Goal: Navigation & Orientation: Find specific page/section

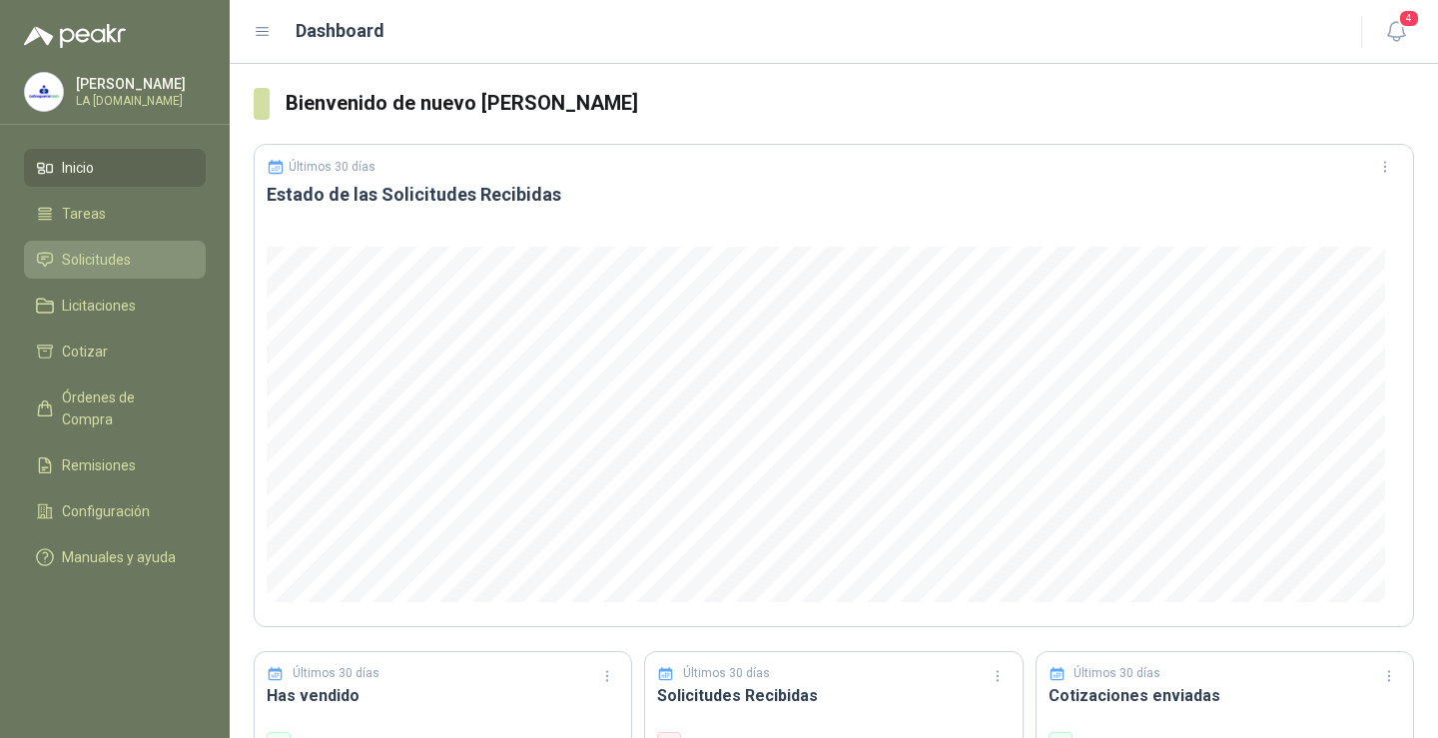
click at [116, 258] on span "Solicitudes" at bounding box center [96, 260] width 69 height 22
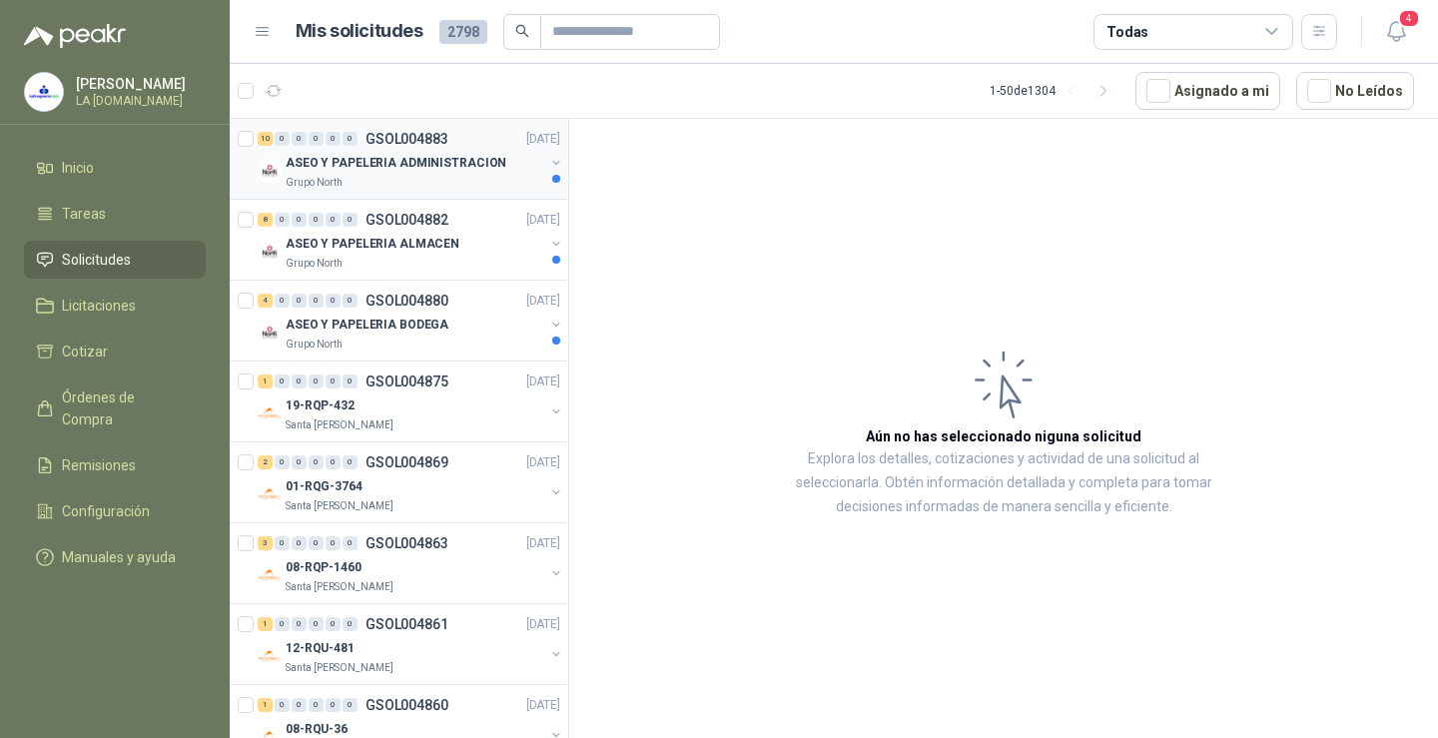
click at [359, 159] on p "ASEO Y PAPELERIA ADMINISTRACION" at bounding box center [396, 163] width 221 height 19
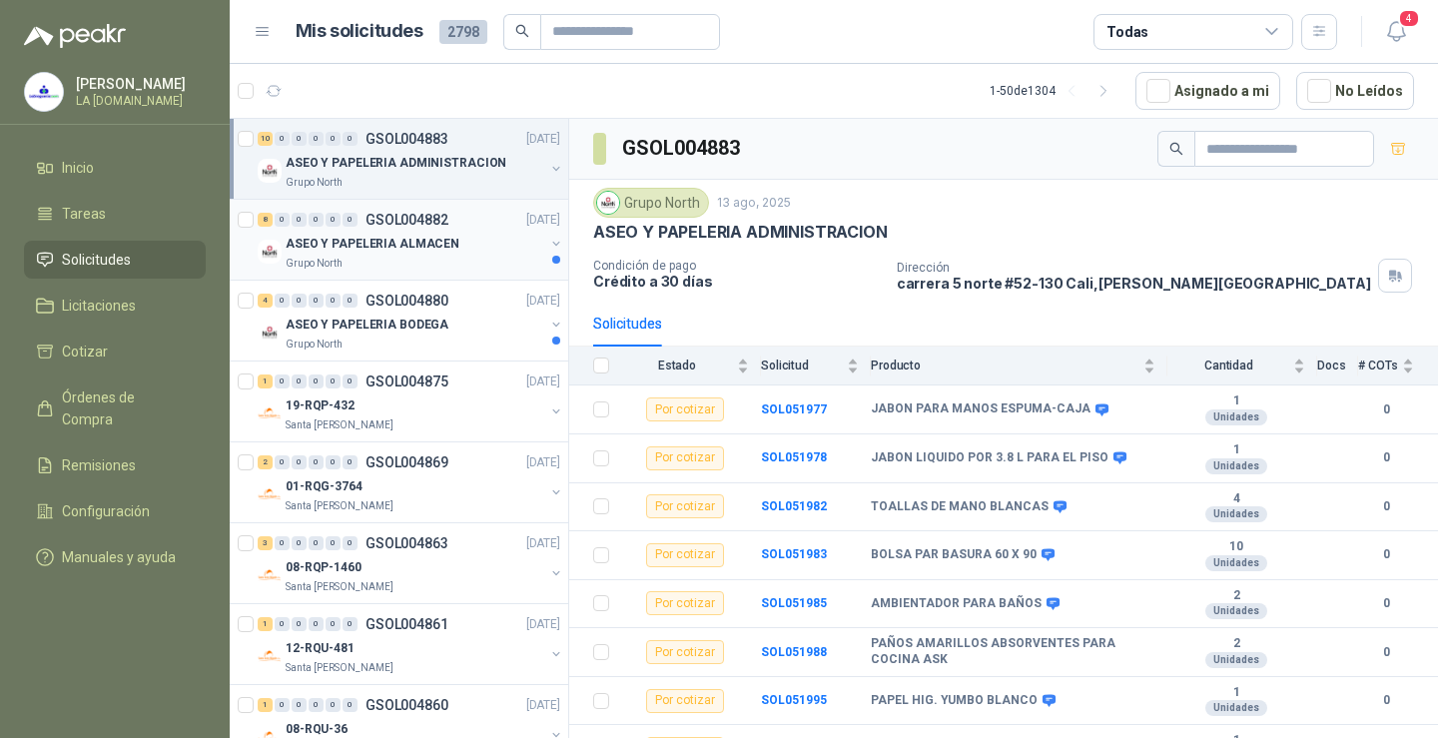
click at [395, 237] on p "ASEO Y PAPELERIA ALMACEN" at bounding box center [373, 244] width 174 height 19
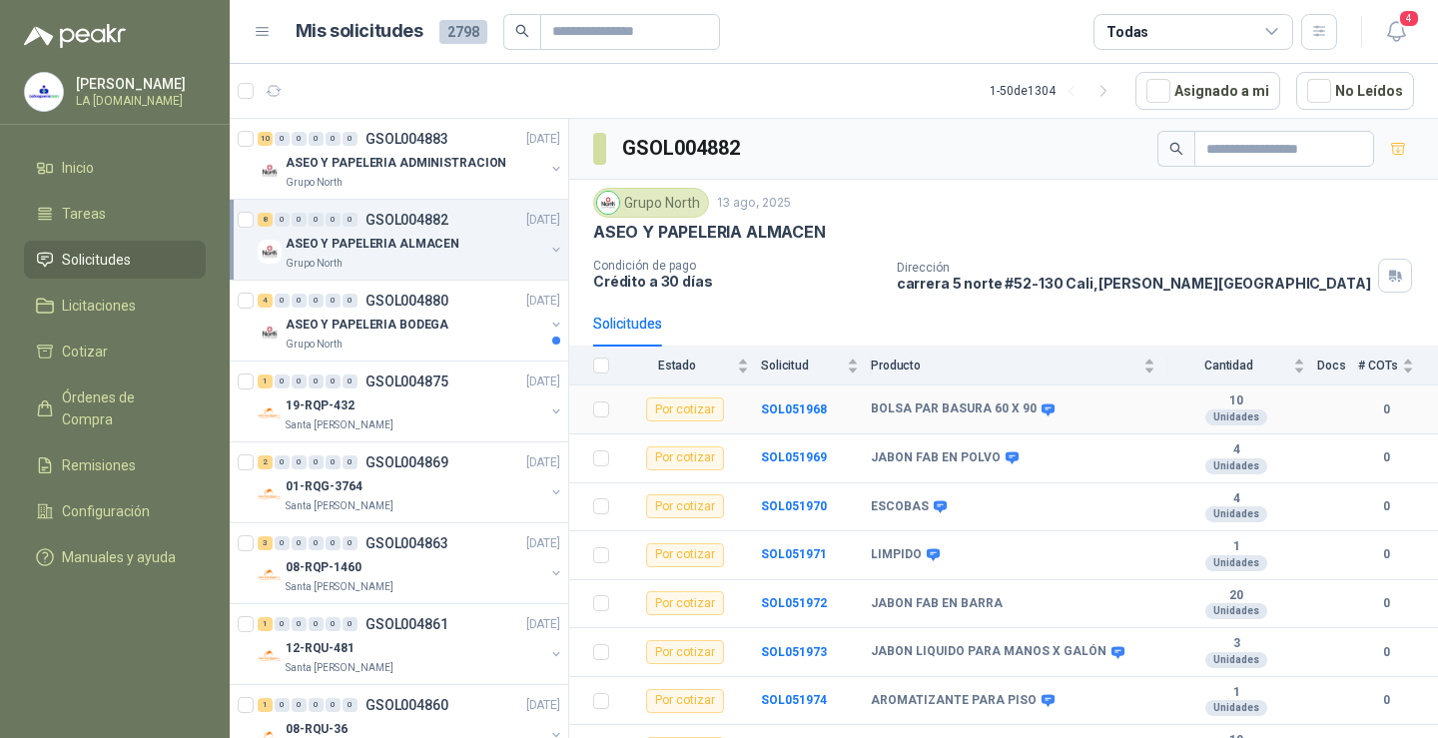
scroll to position [29, 0]
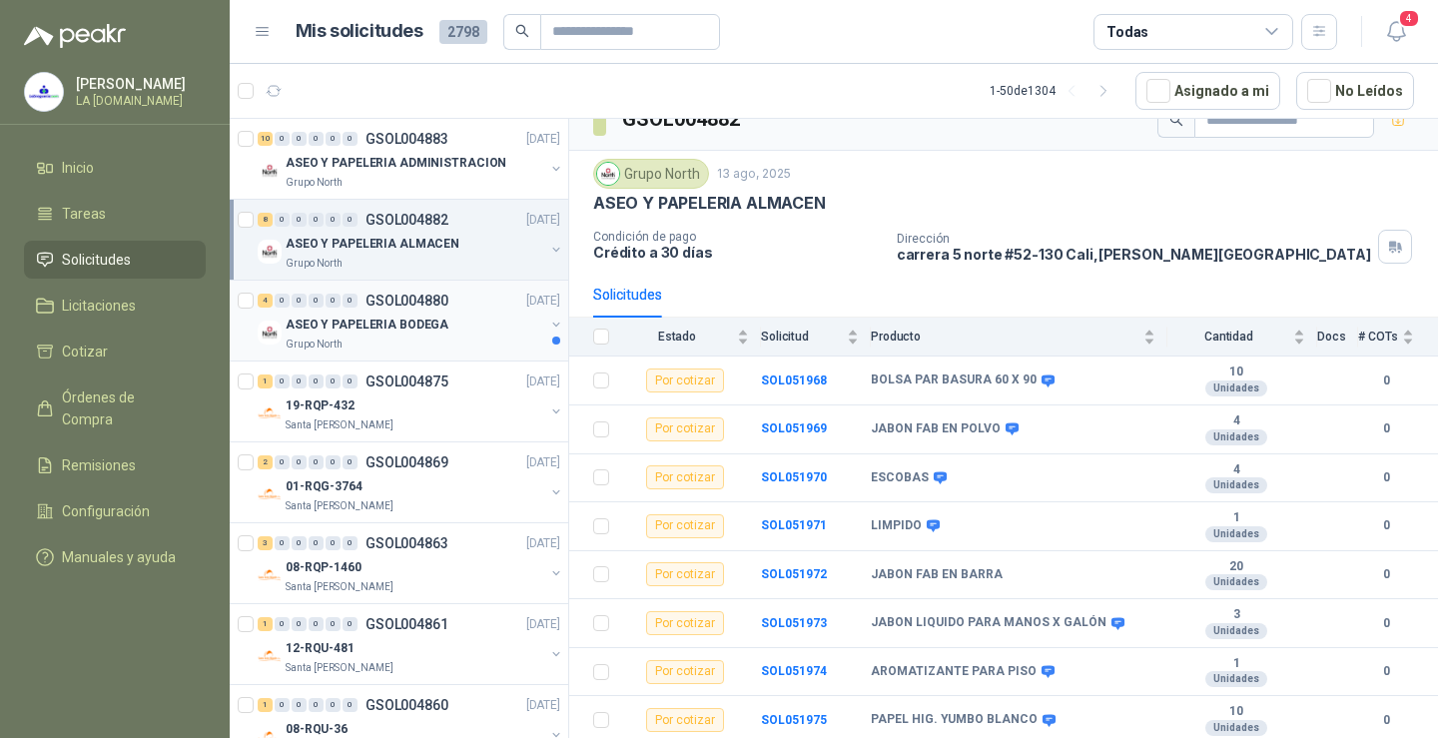
click at [359, 319] on p "ASEO Y PAPELERIA BODEGA" at bounding box center [367, 325] width 163 height 19
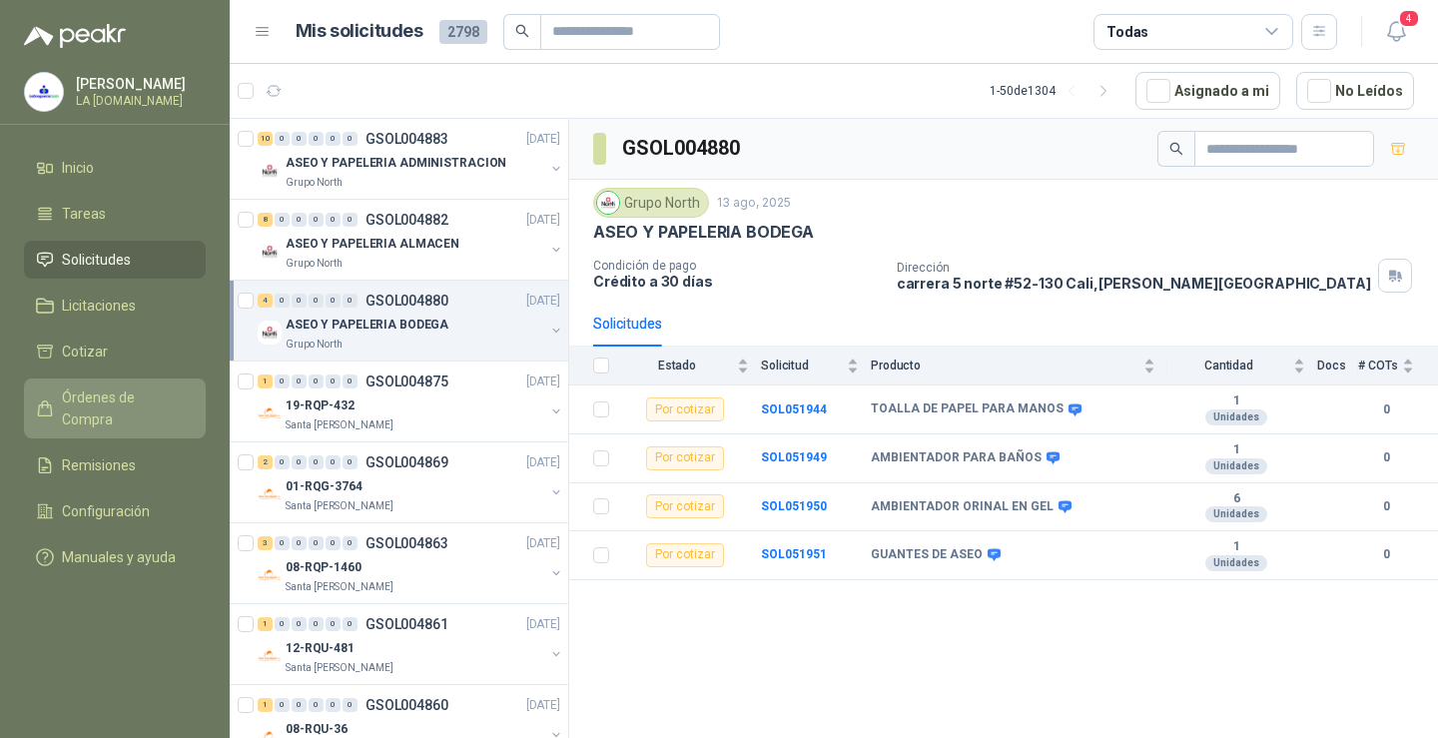
click at [128, 405] on span "Órdenes de Compra" at bounding box center [124, 409] width 125 height 44
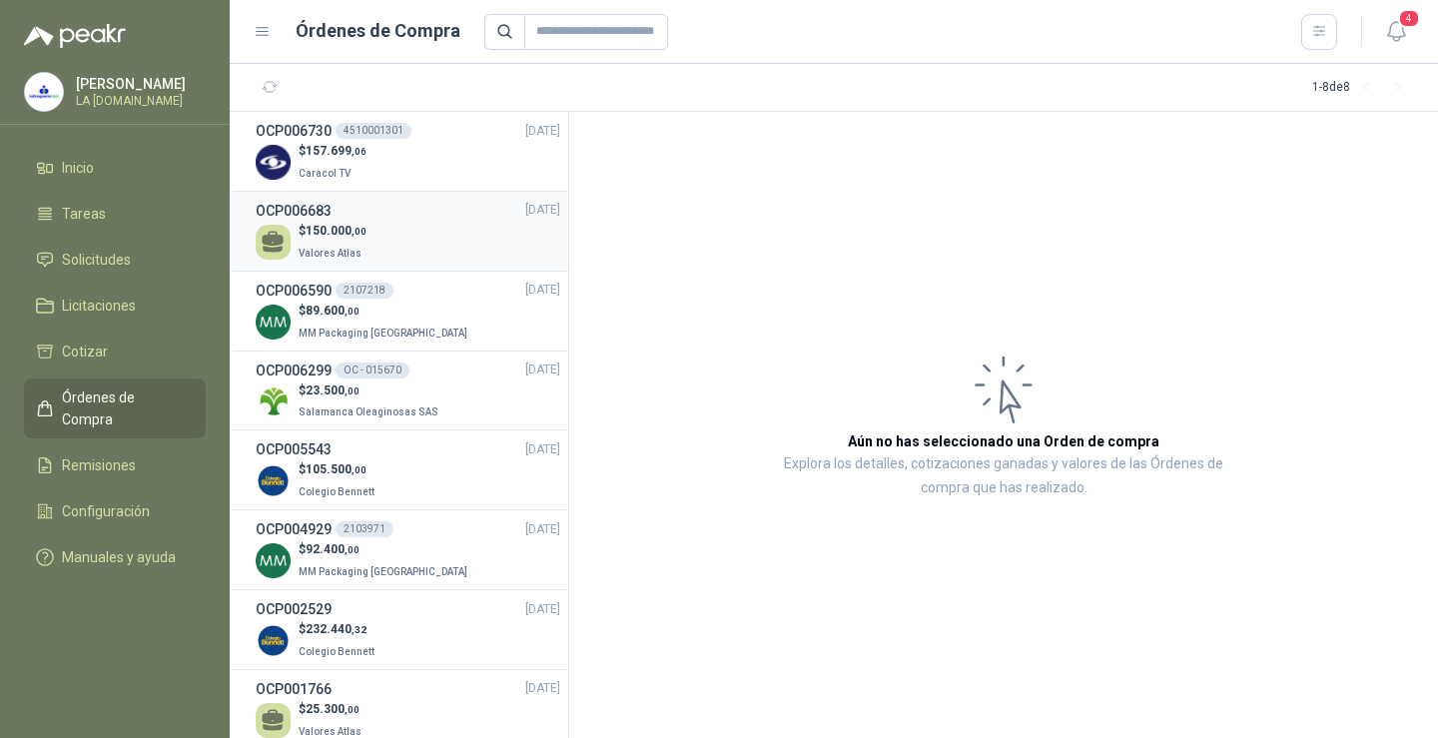
click at [439, 222] on div "$ 150.000 ,00 Valores Atlas" at bounding box center [408, 242] width 305 height 41
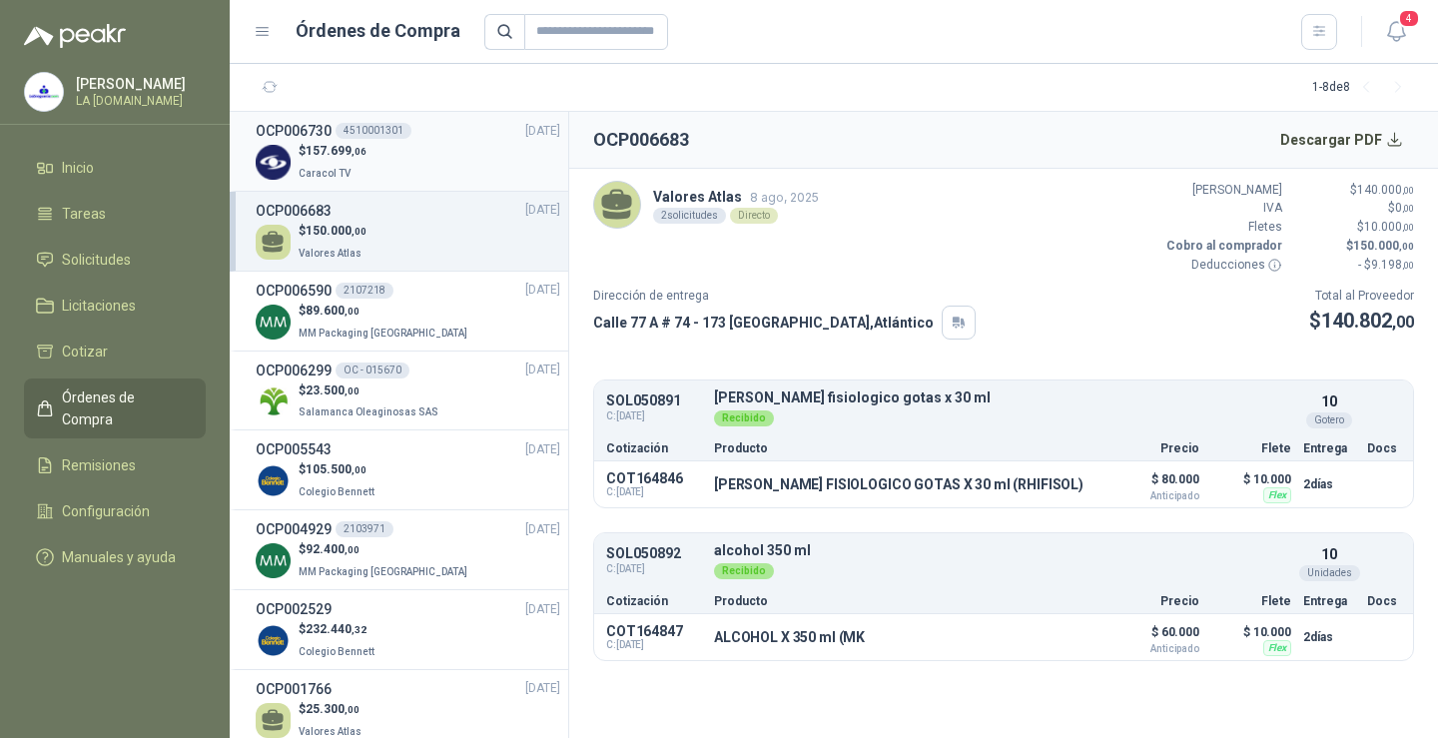
click at [418, 160] on div "$ 157.699 ,06 Caracol TV" at bounding box center [408, 162] width 305 height 41
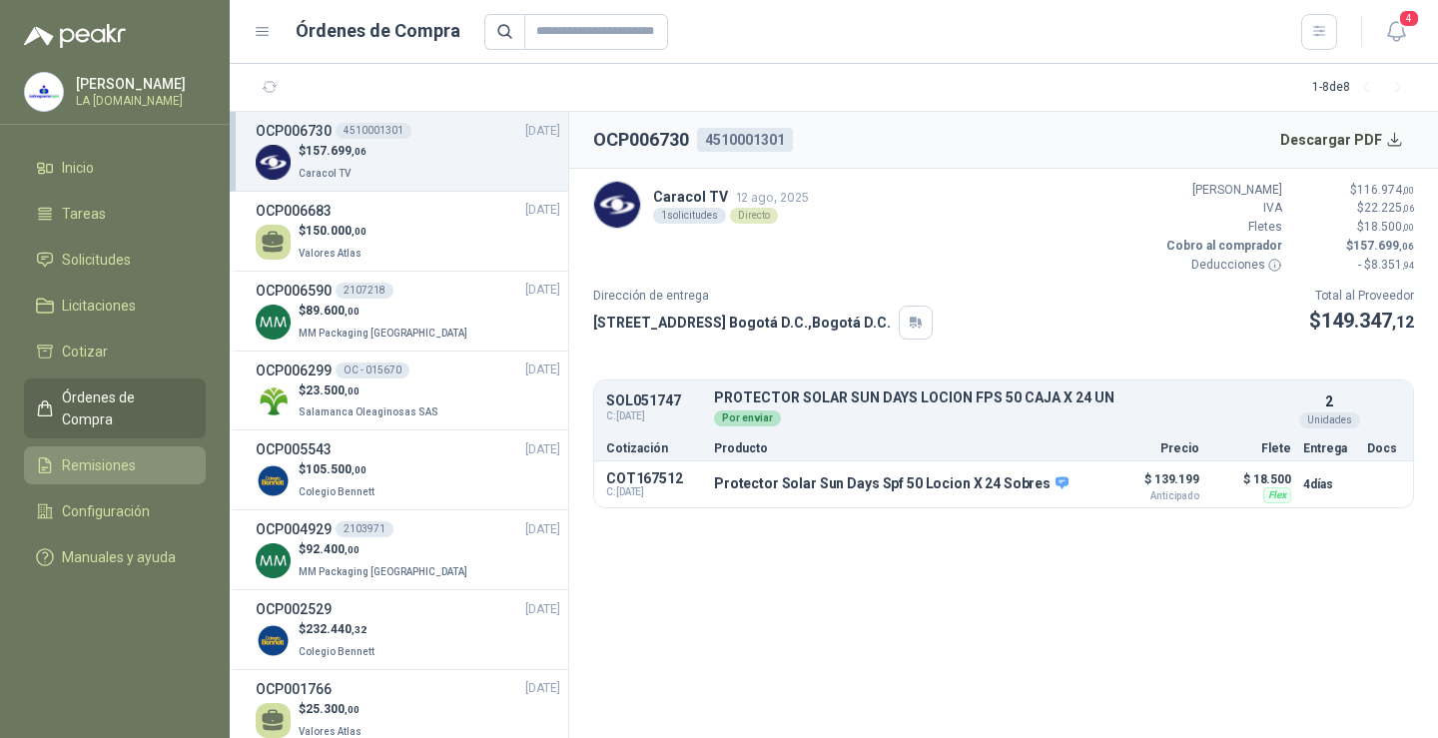
click at [154, 455] on li "Remisiones" at bounding box center [115, 466] width 158 height 22
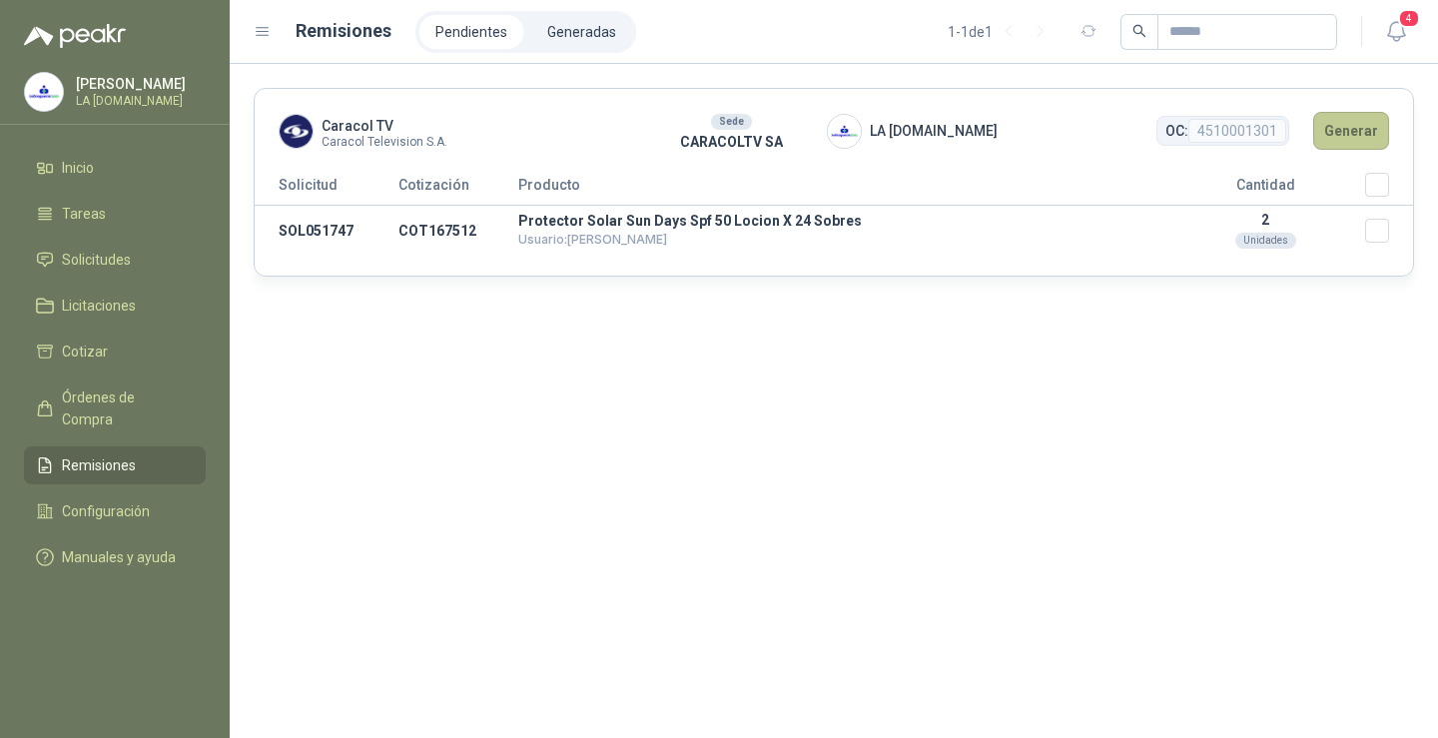
click at [1338, 137] on button "Generar" at bounding box center [1352, 131] width 76 height 38
click at [1336, 127] on button "Generar" at bounding box center [1352, 131] width 76 height 38
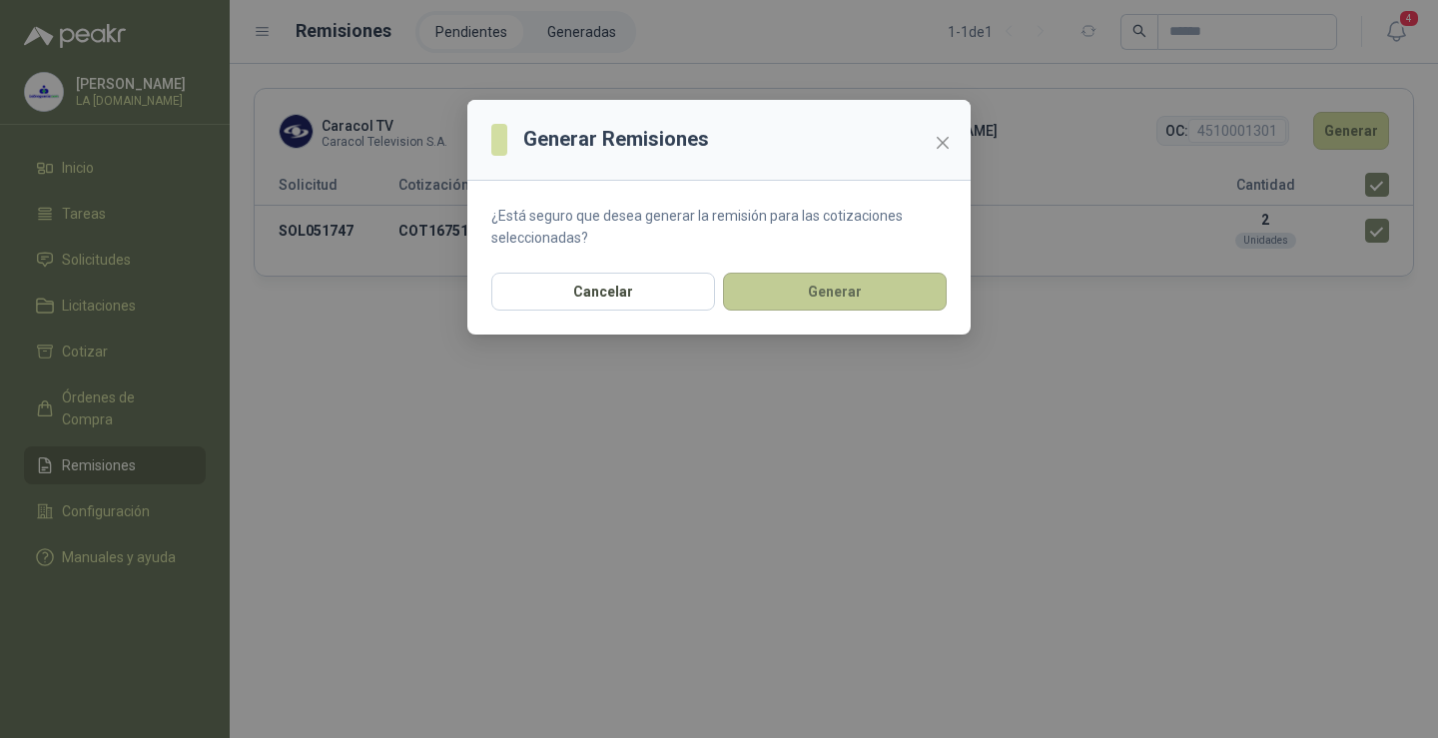
click at [770, 291] on button "Generar" at bounding box center [835, 292] width 224 height 38
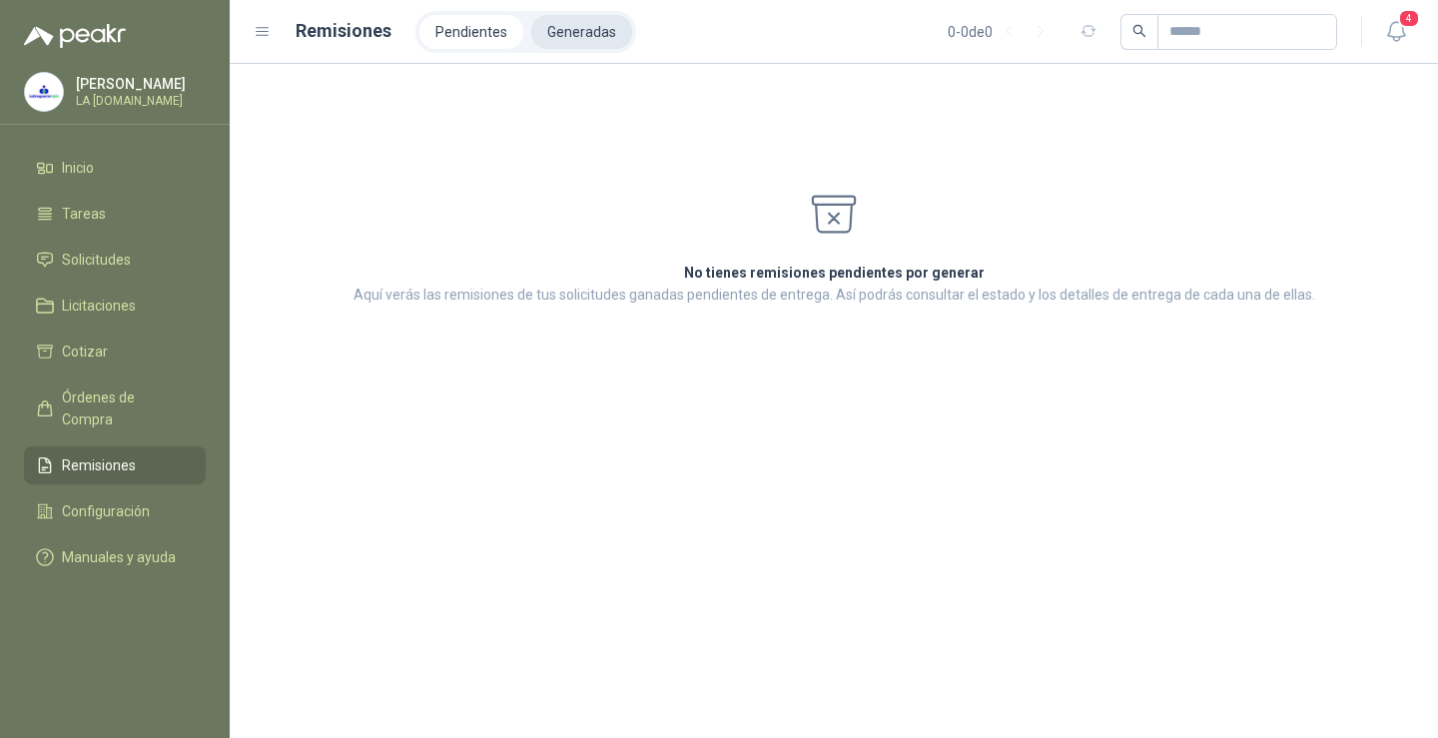
click at [592, 42] on li "Generadas" at bounding box center [581, 32] width 101 height 34
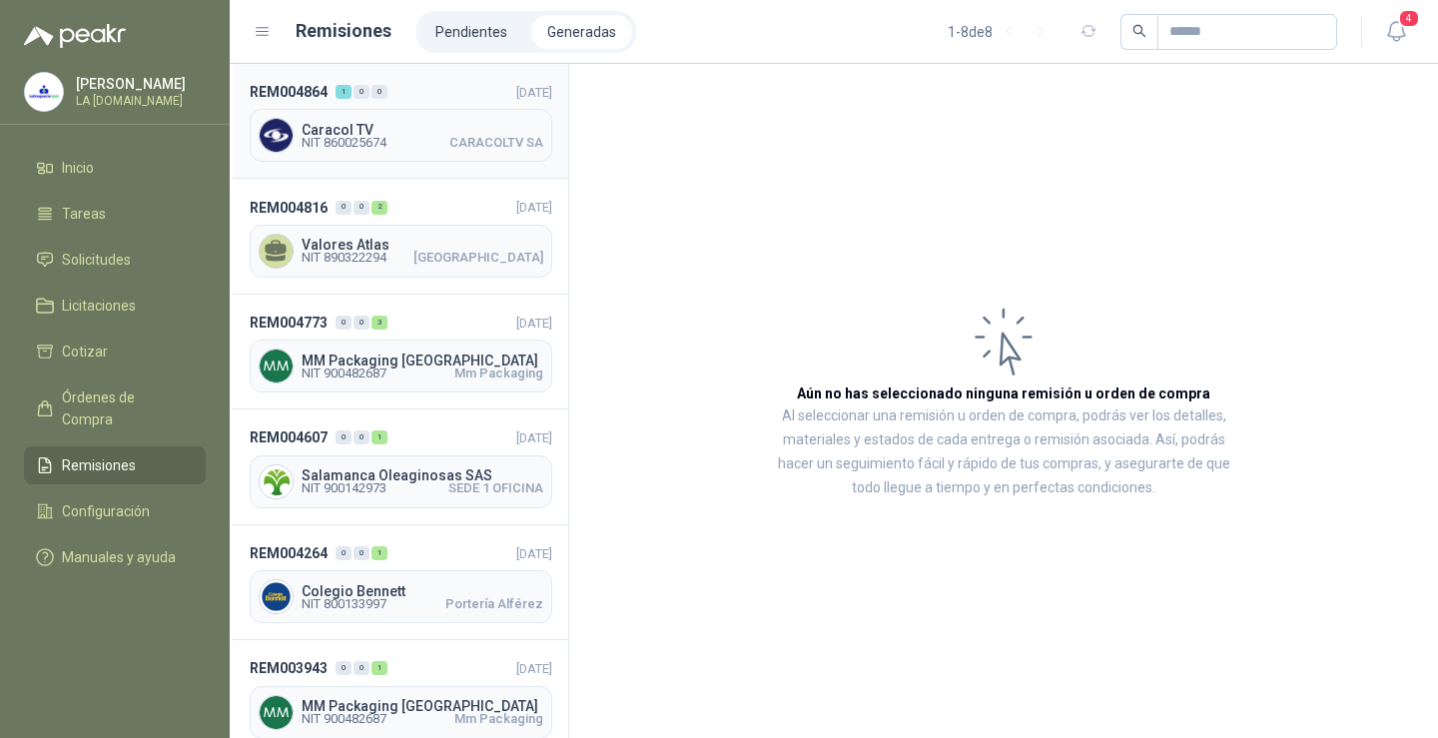
click at [450, 138] on span "CARACOLTV SA" at bounding box center [497, 143] width 94 height 12
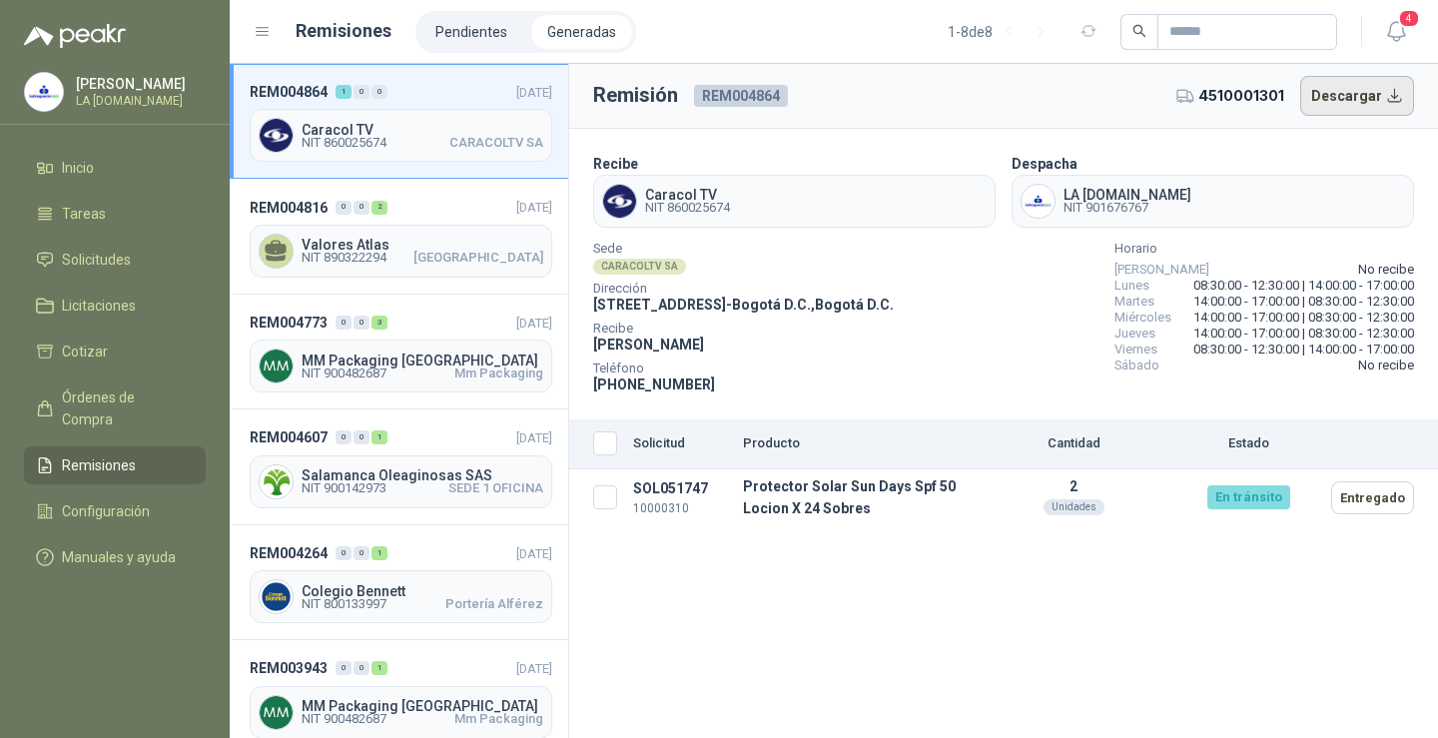
click at [1357, 100] on button "Descargar" at bounding box center [1358, 96] width 115 height 40
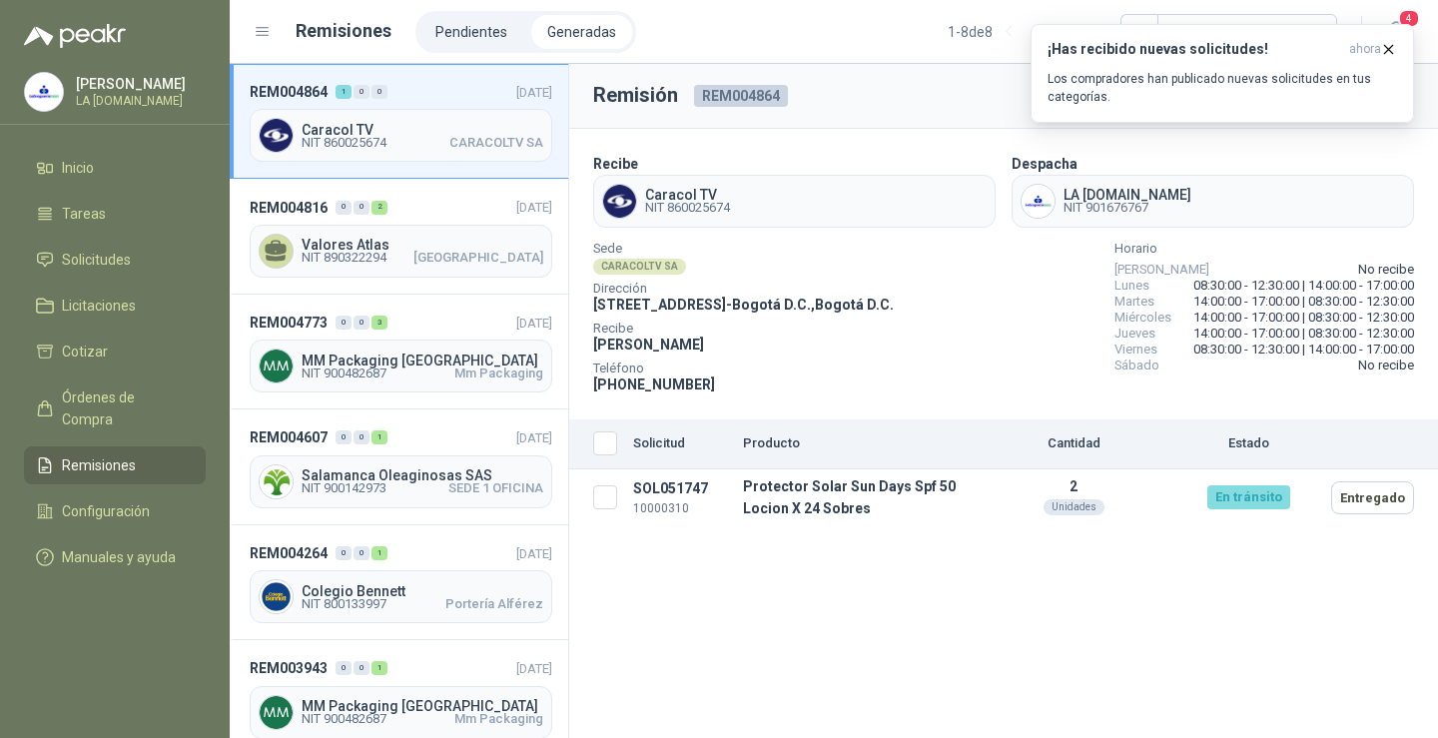
click at [897, 656] on div "Remisión REM004864 4510001301 Descargar Recibe Caracol TV NIT 860025674 Despach…" at bounding box center [1003, 401] width 869 height 674
click at [1391, 50] on icon "button" at bounding box center [1388, 49] width 17 height 17
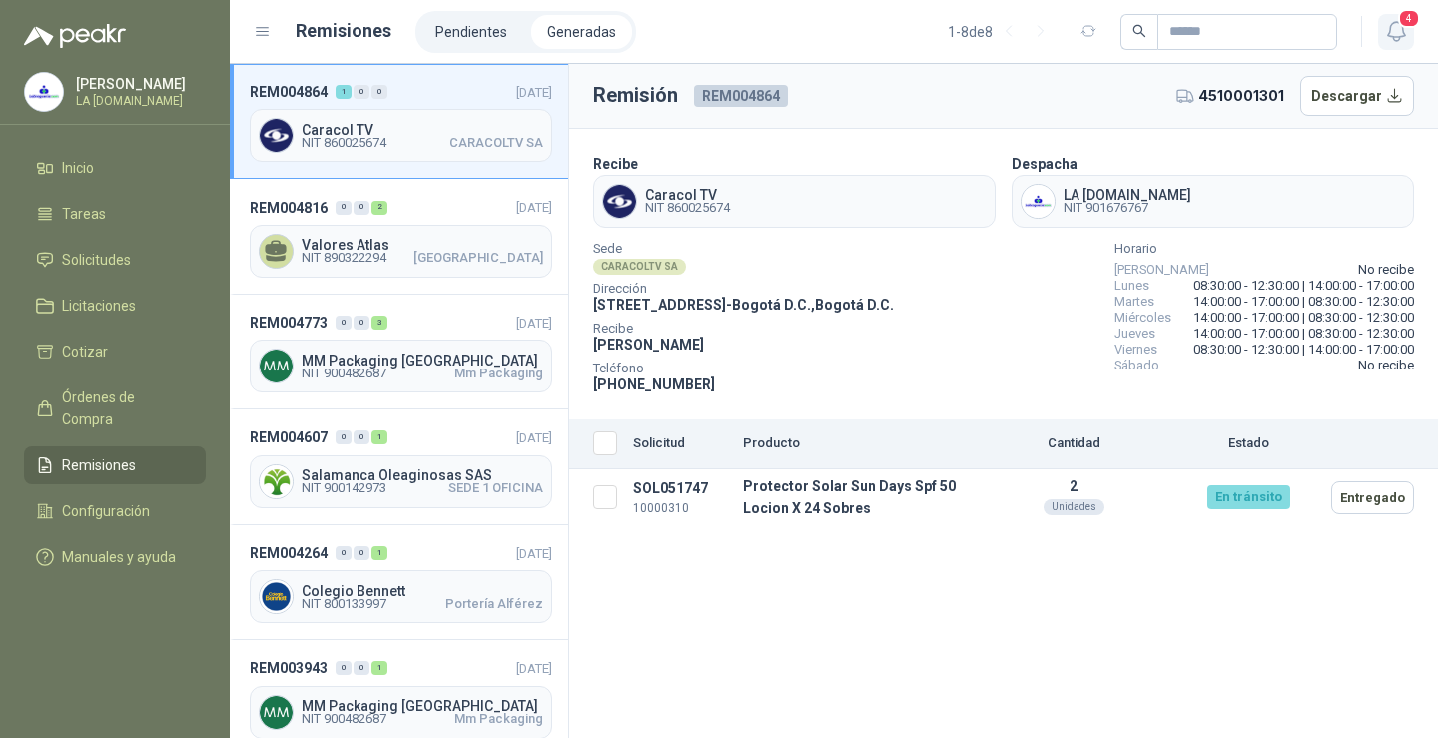
click at [1398, 39] on icon "button" at bounding box center [1395, 31] width 17 height 19
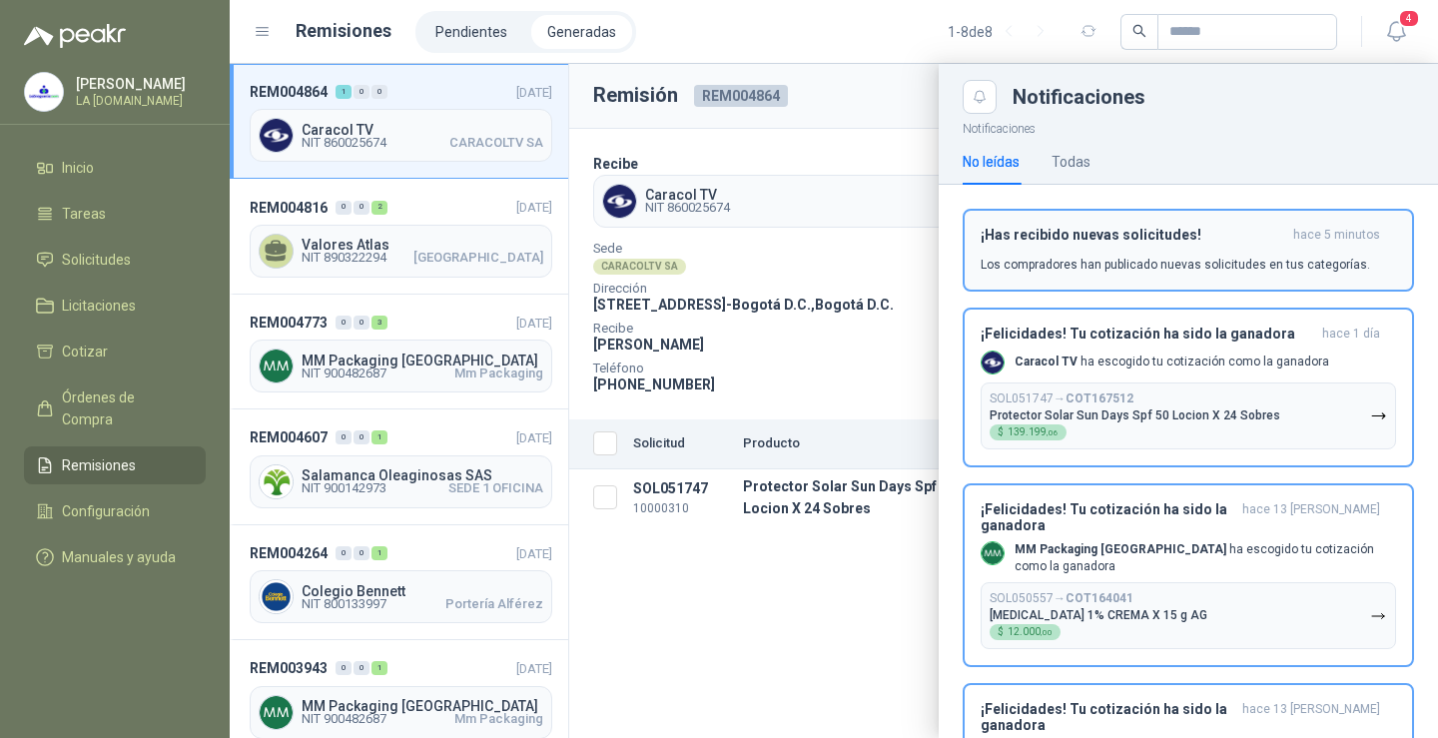
click at [1207, 248] on div "¡Has recibido nuevas solicitudes! hace 5 minutos Los compradores han publicado …" at bounding box center [1189, 250] width 416 height 47
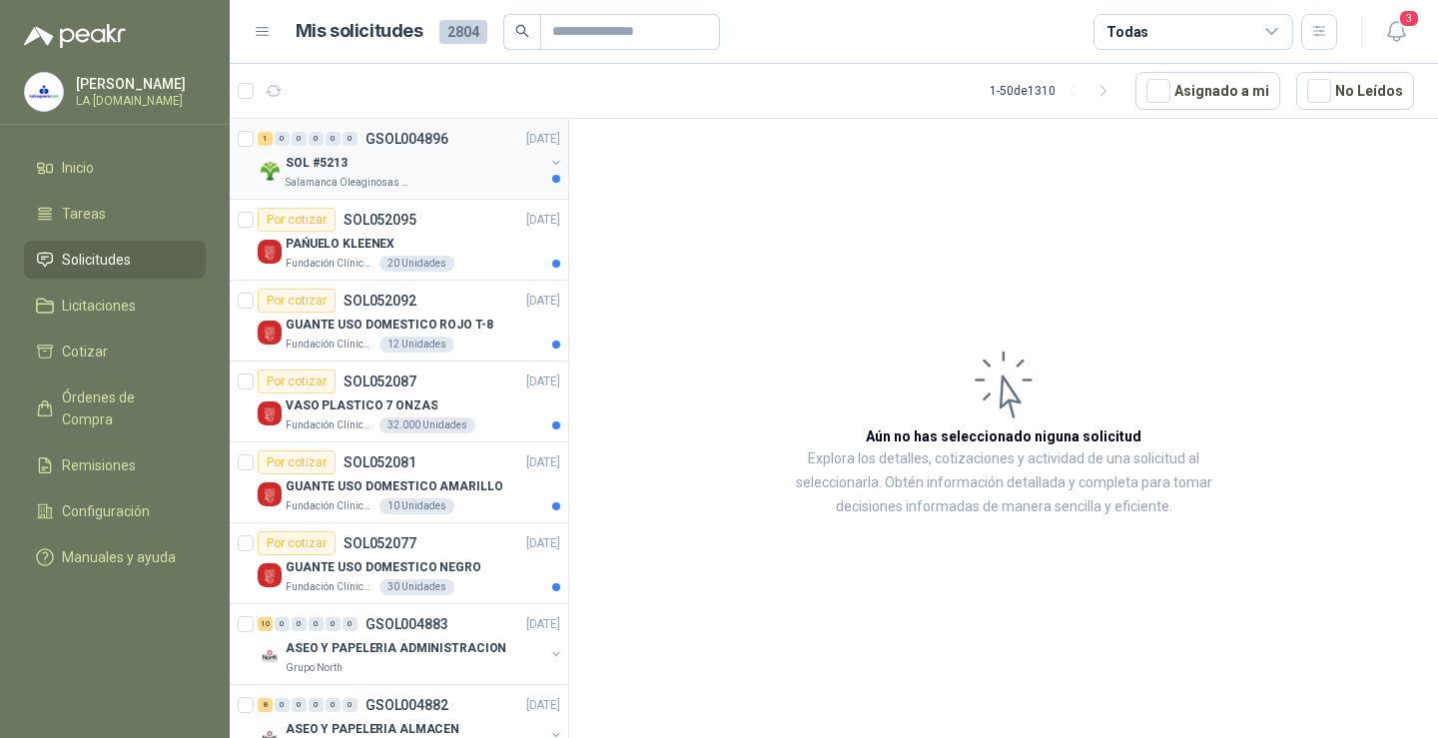
click at [434, 173] on div "SOL #5213" at bounding box center [415, 163] width 259 height 24
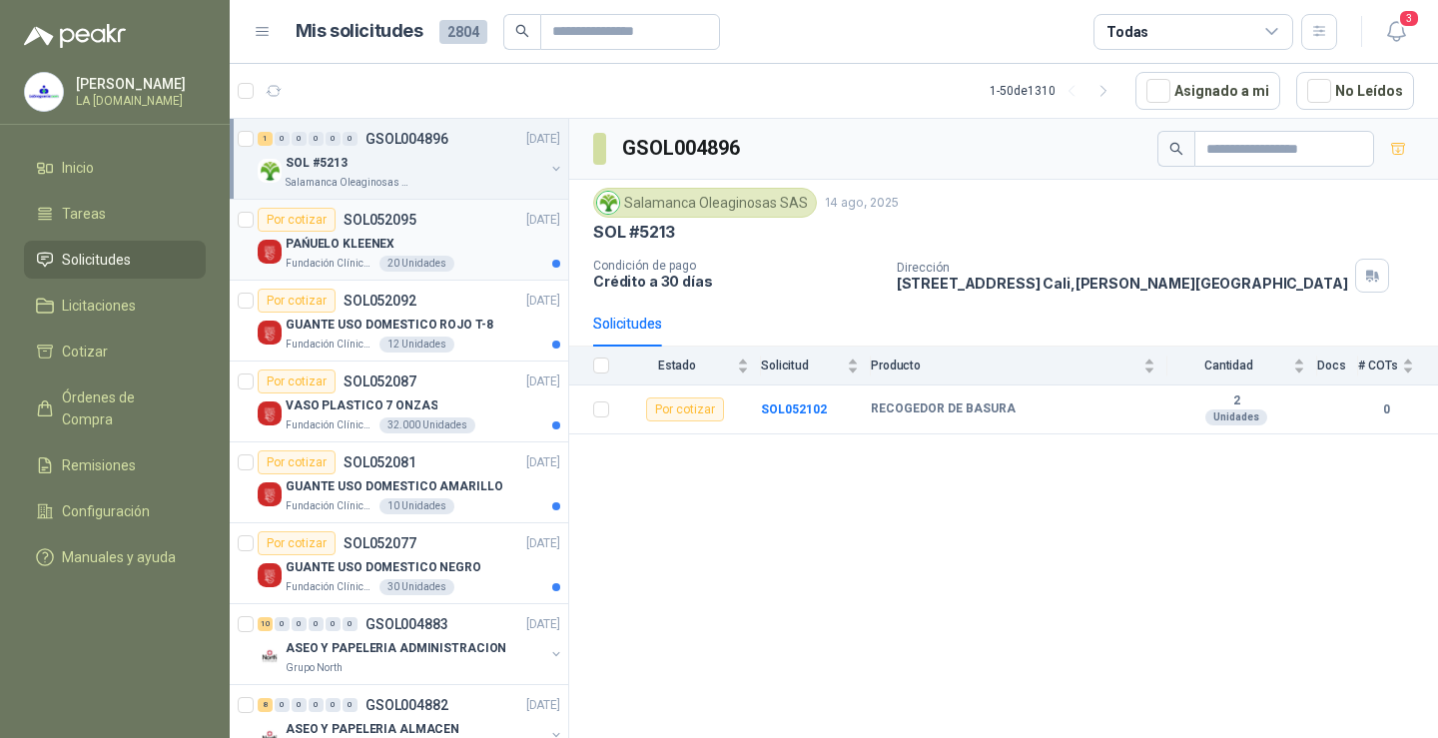
click at [419, 240] on div "PAŃUELO KLEENEX" at bounding box center [423, 244] width 275 height 24
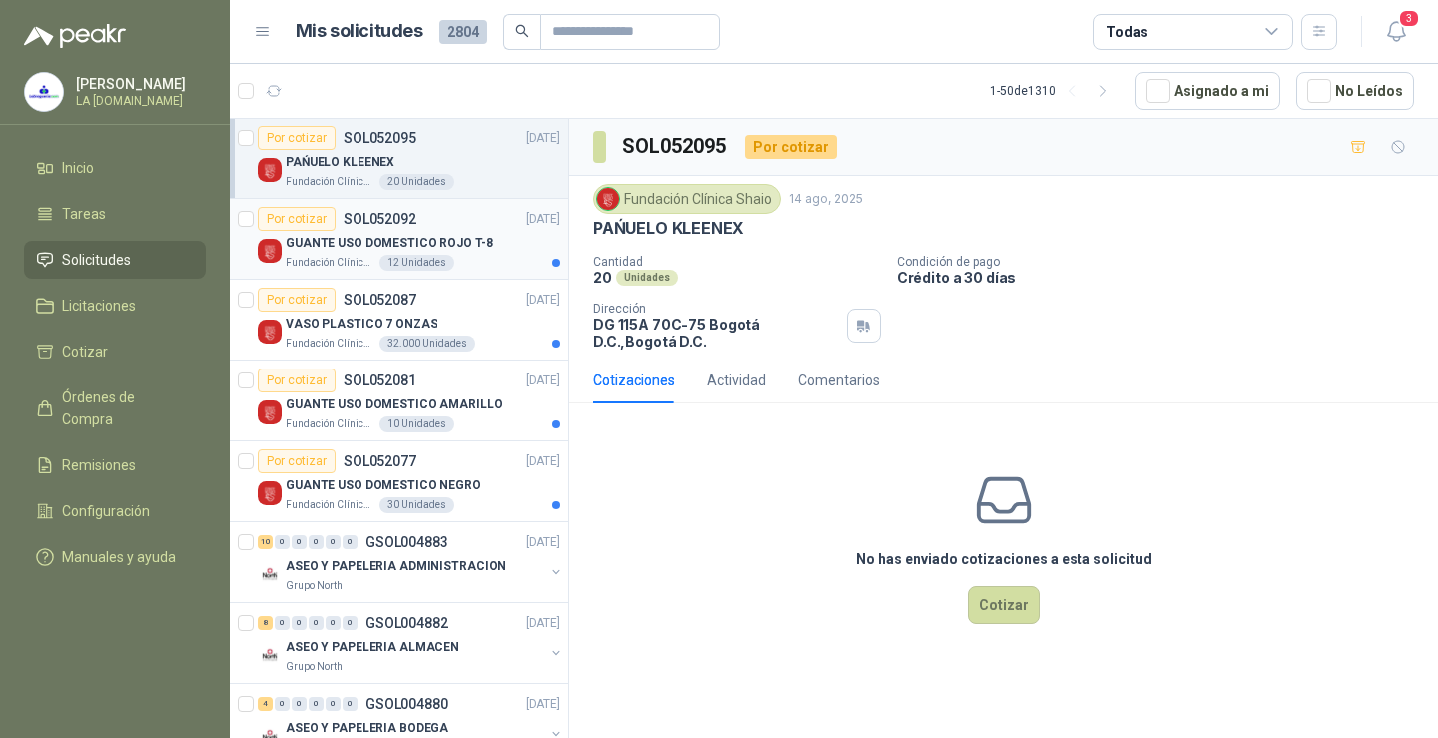
scroll to position [100, 0]
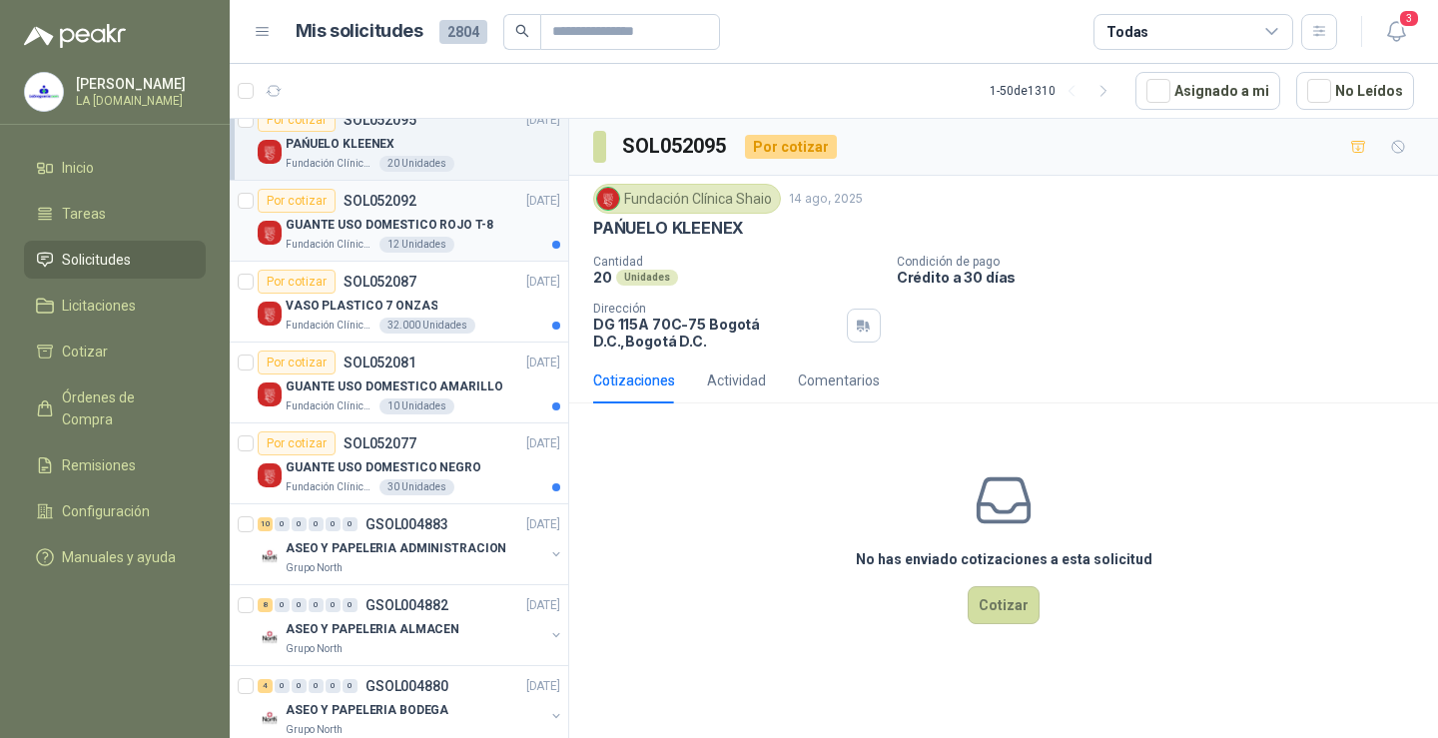
click at [438, 216] on p "GUANTE USO DOMESTICO ROJO T-8" at bounding box center [390, 225] width 208 height 19
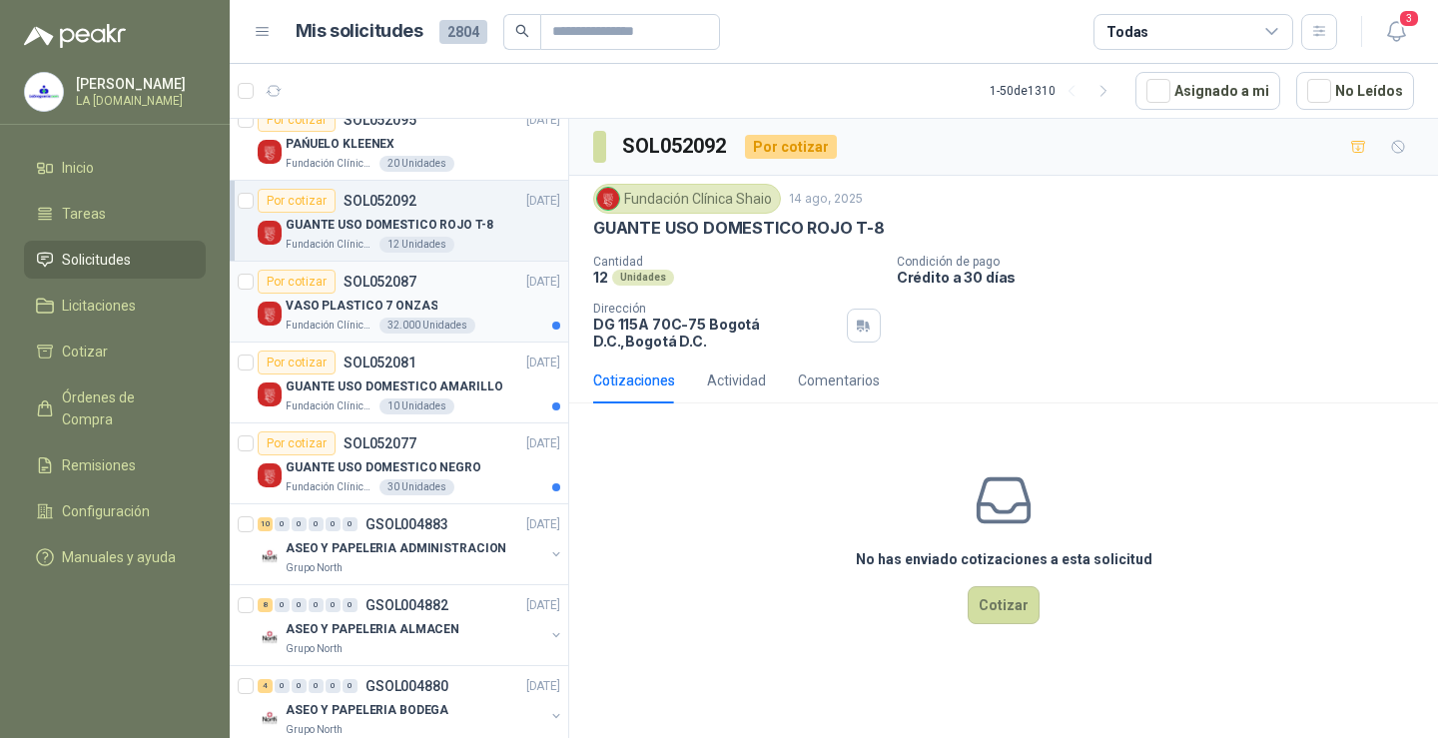
click at [434, 294] on div "VASO PLASTICO 7 ONZAS" at bounding box center [423, 306] width 275 height 24
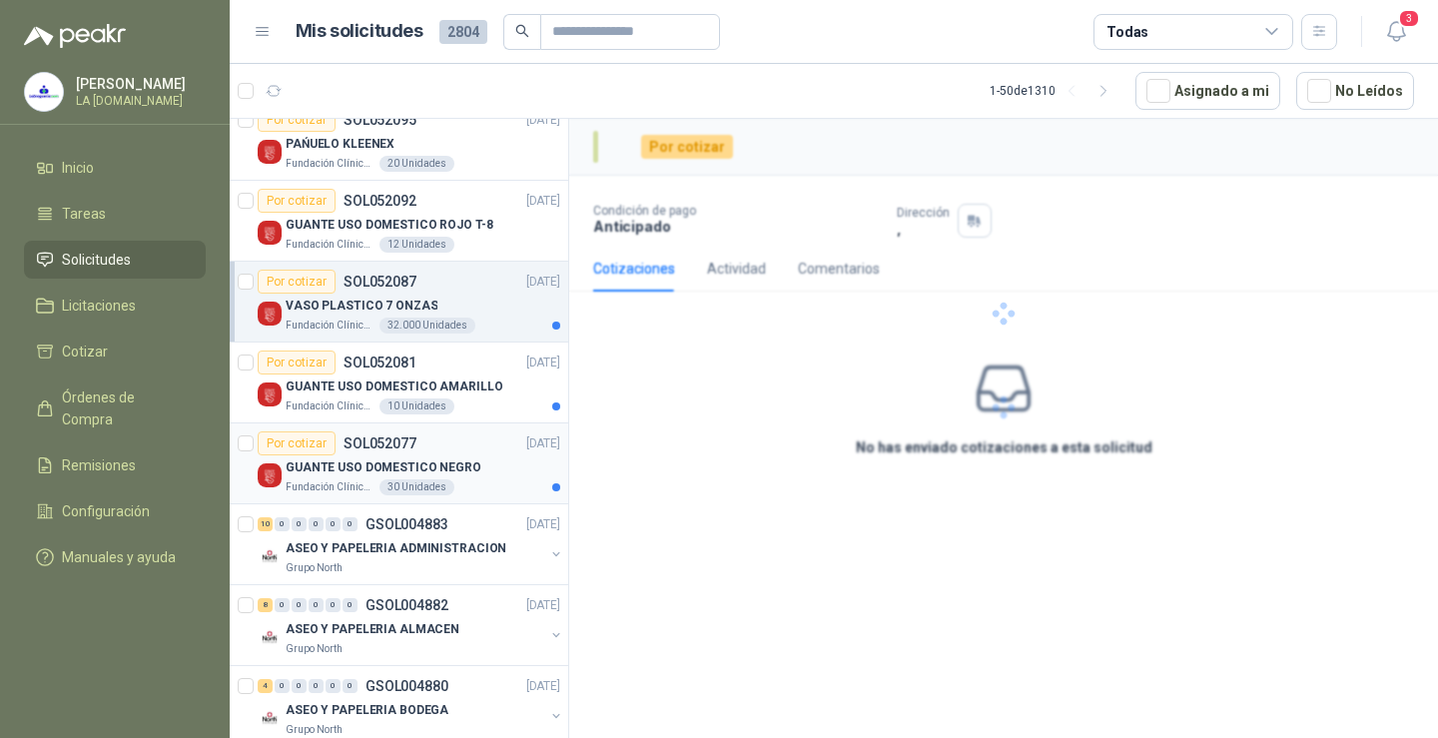
click at [447, 461] on p "GUANTE USO DOMESTICO NEGRO" at bounding box center [384, 467] width 196 height 19
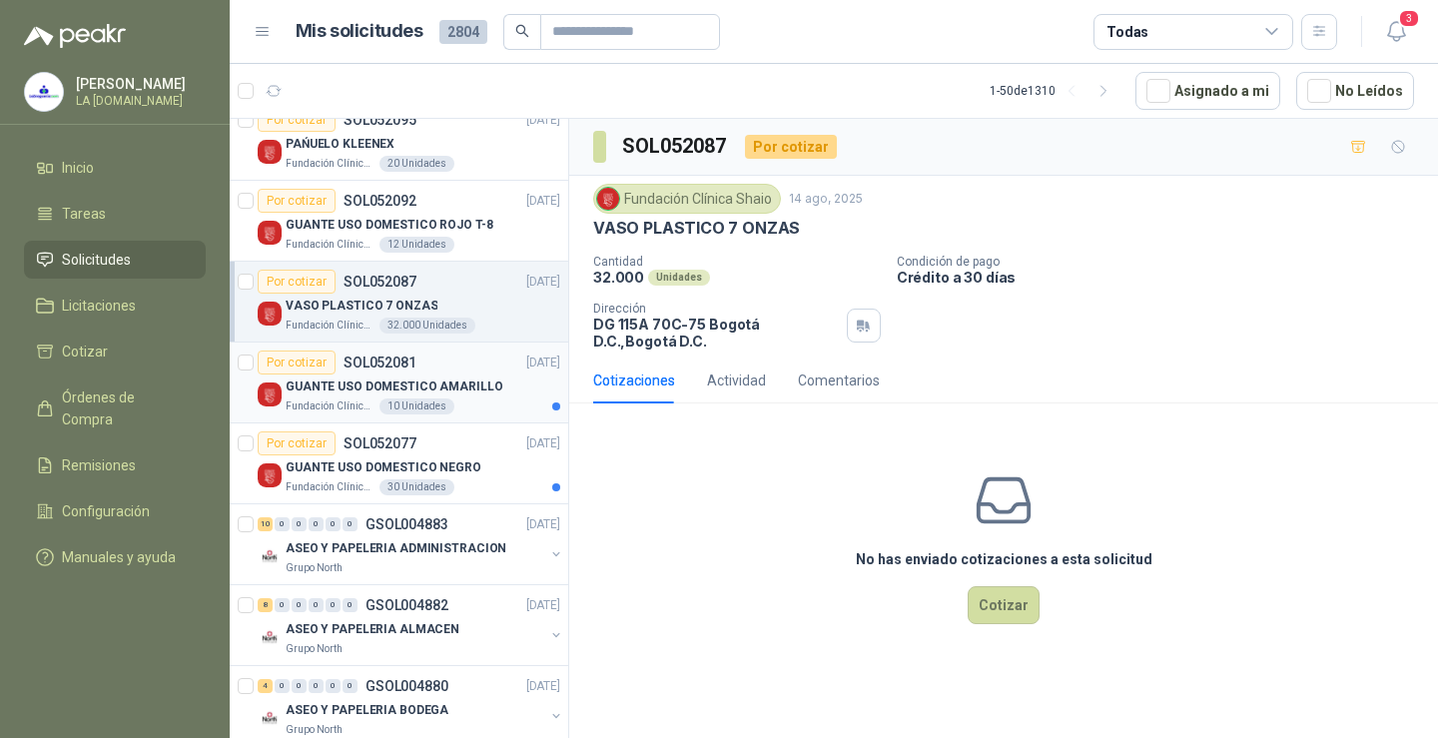
click at [457, 383] on p "GUANTE USO DOMESTICO AMARILLO" at bounding box center [395, 387] width 218 height 19
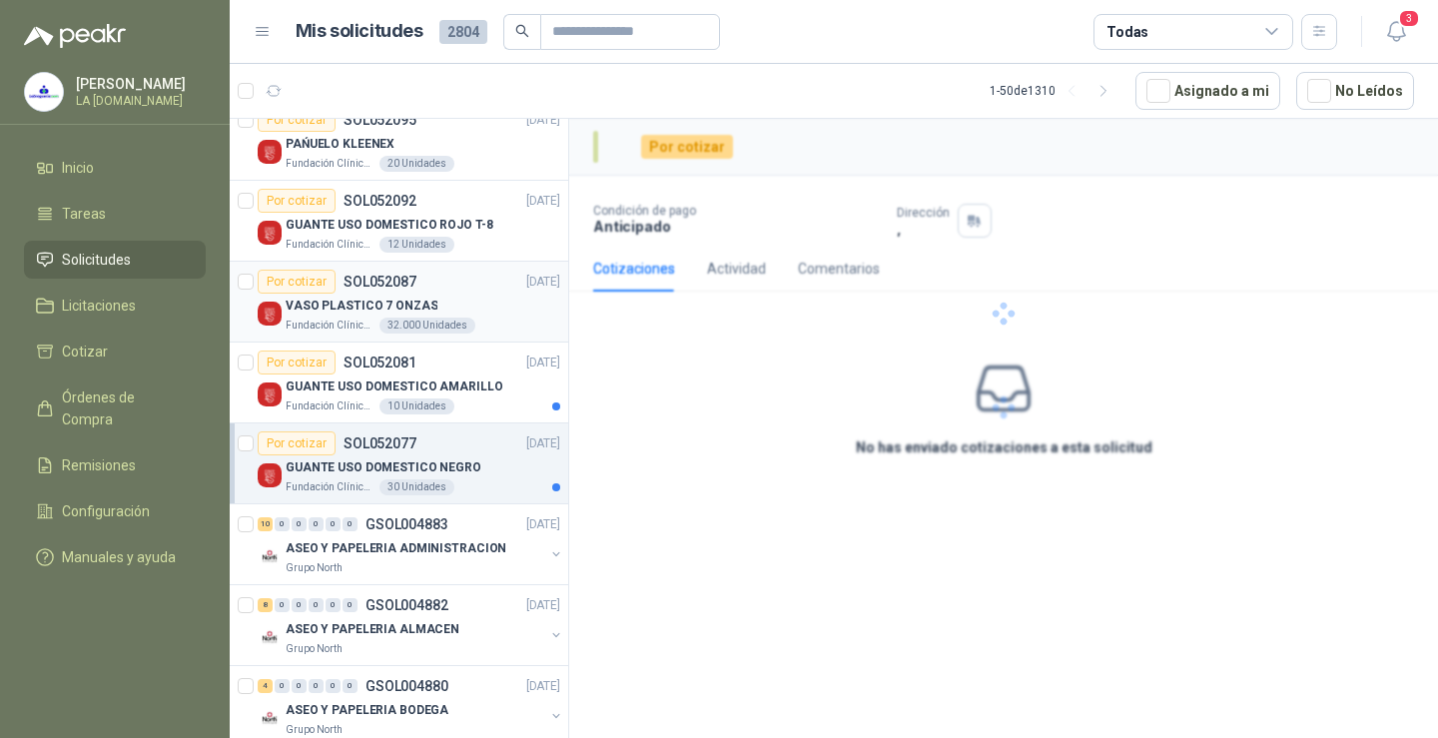
click at [440, 304] on div "VASO PLASTICO 7 ONZAS" at bounding box center [423, 306] width 275 height 24
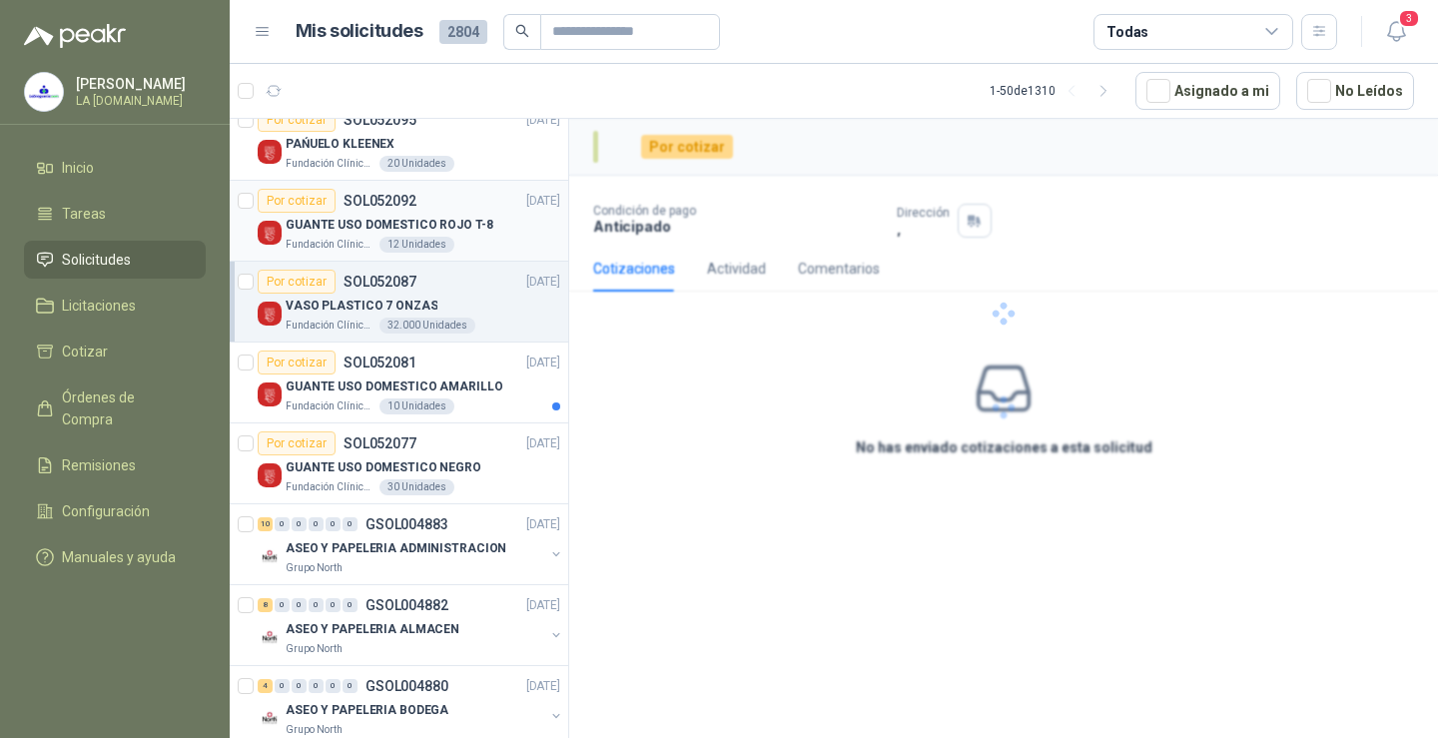
click at [474, 233] on p "GUANTE USO DOMESTICO ROJO T-8" at bounding box center [390, 225] width 208 height 19
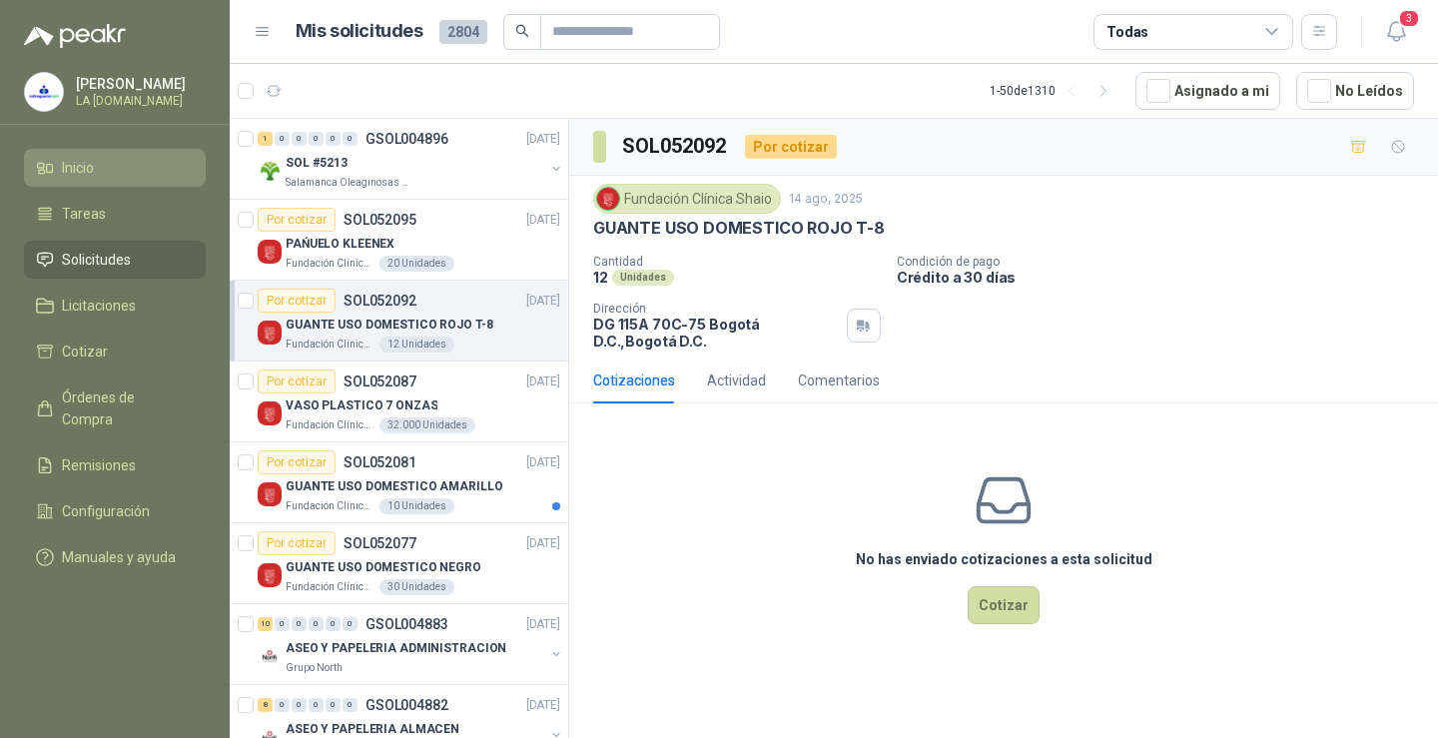
click at [74, 165] on span "Inicio" at bounding box center [78, 168] width 32 height 22
